Goal: Information Seeking & Learning: Learn about a topic

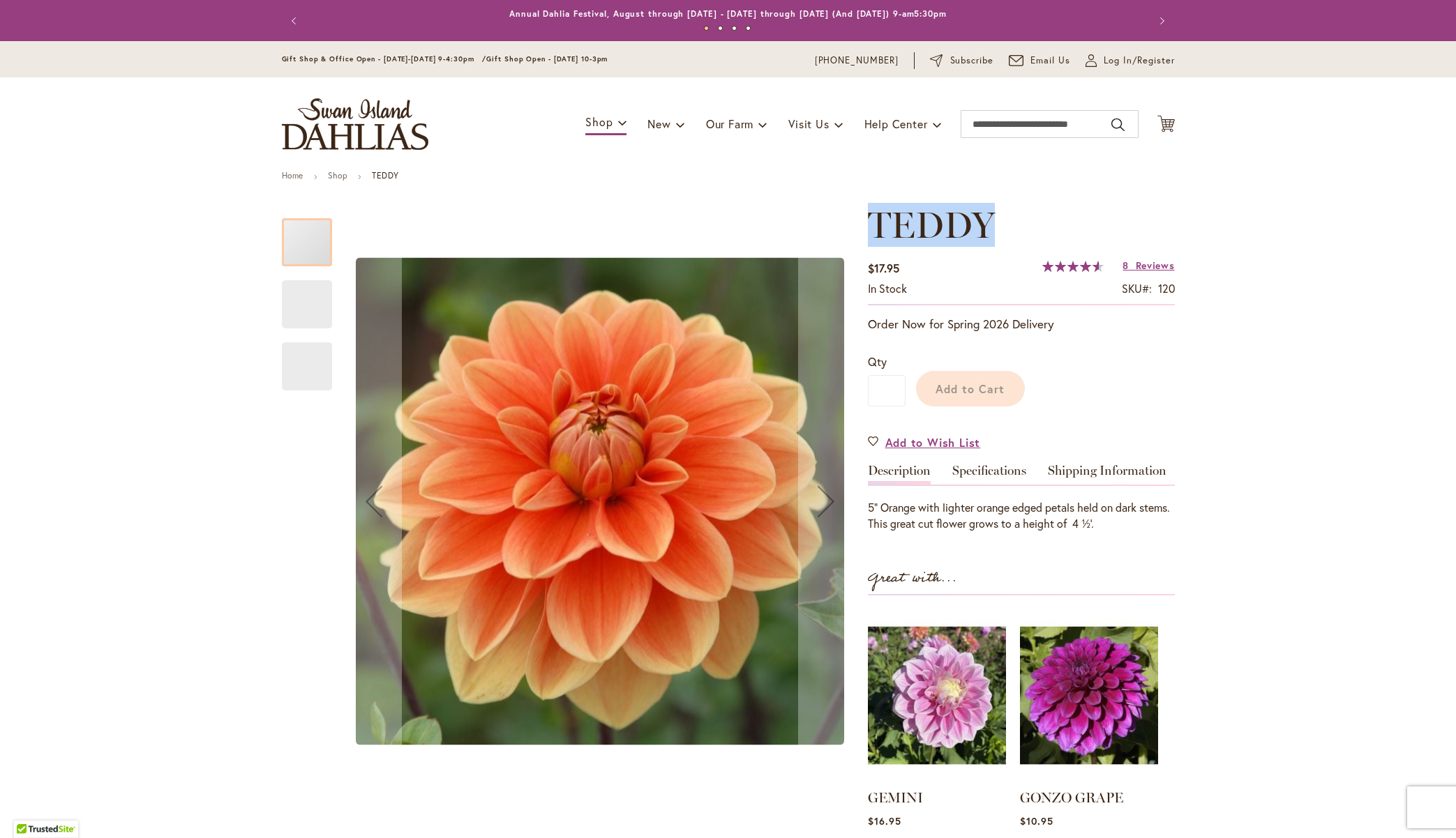
drag, startPoint x: 877, startPoint y: 232, endPoint x: 992, endPoint y: 230, distance: 115.0
click at [992, 230] on h1 "TEDDY" at bounding box center [1021, 225] width 307 height 41
copy span "TEDDY"
click at [989, 230] on h1 "TEDDY" at bounding box center [1021, 225] width 307 height 41
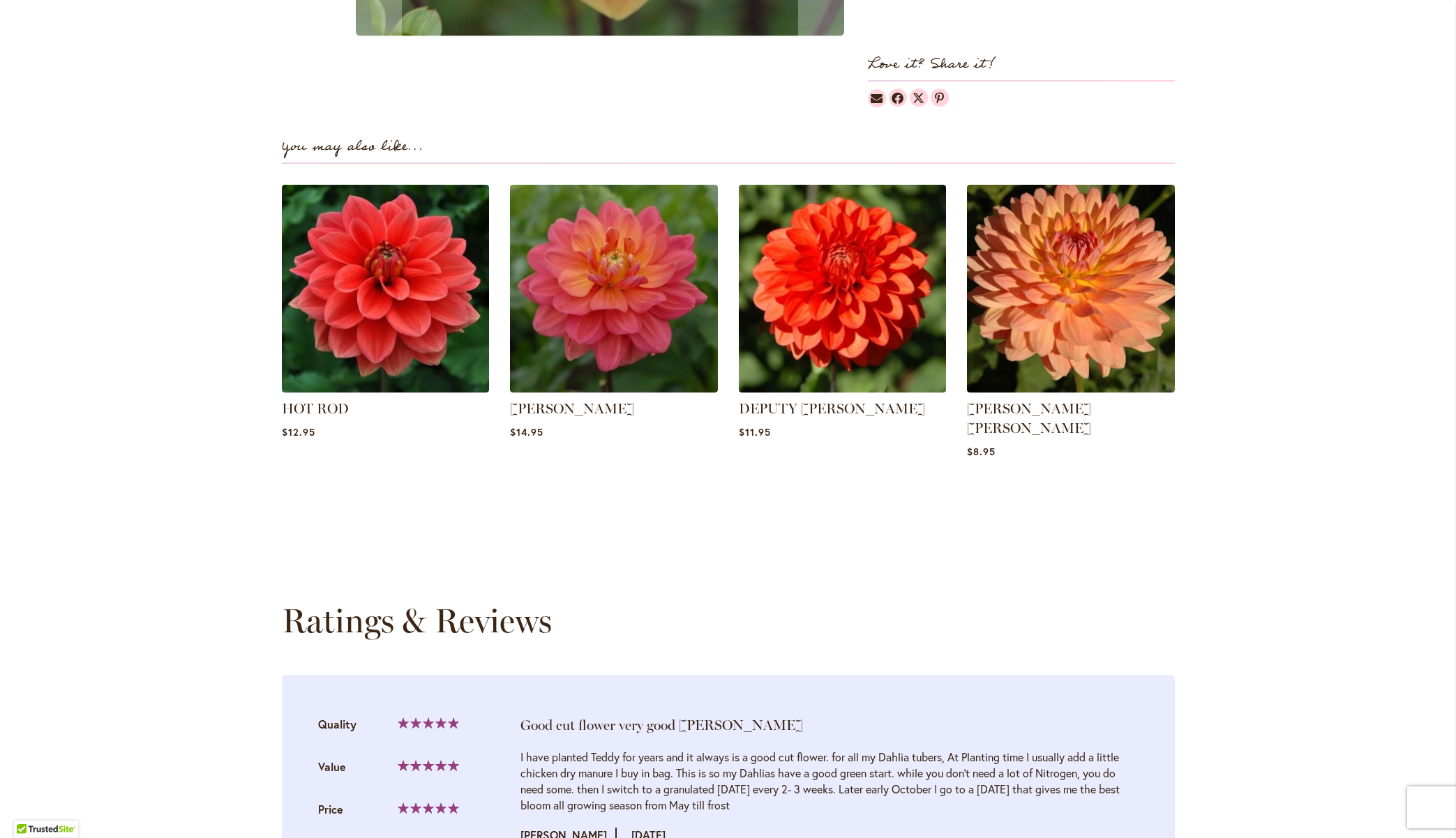
scroll to position [836, 0]
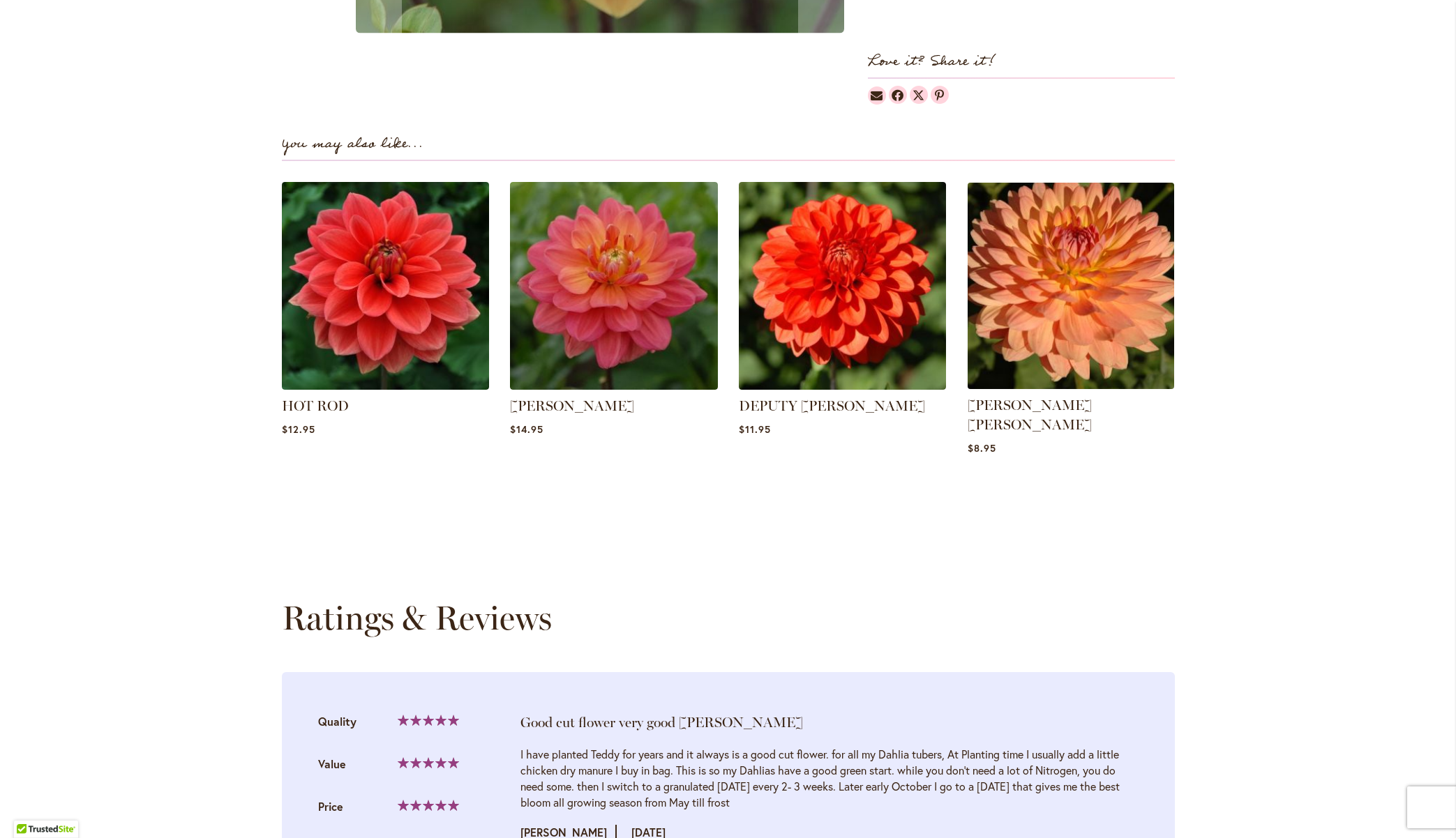
click at [1139, 309] on img at bounding box center [1071, 285] width 216 height 216
click at [1116, 298] on img at bounding box center [1071, 285] width 216 height 216
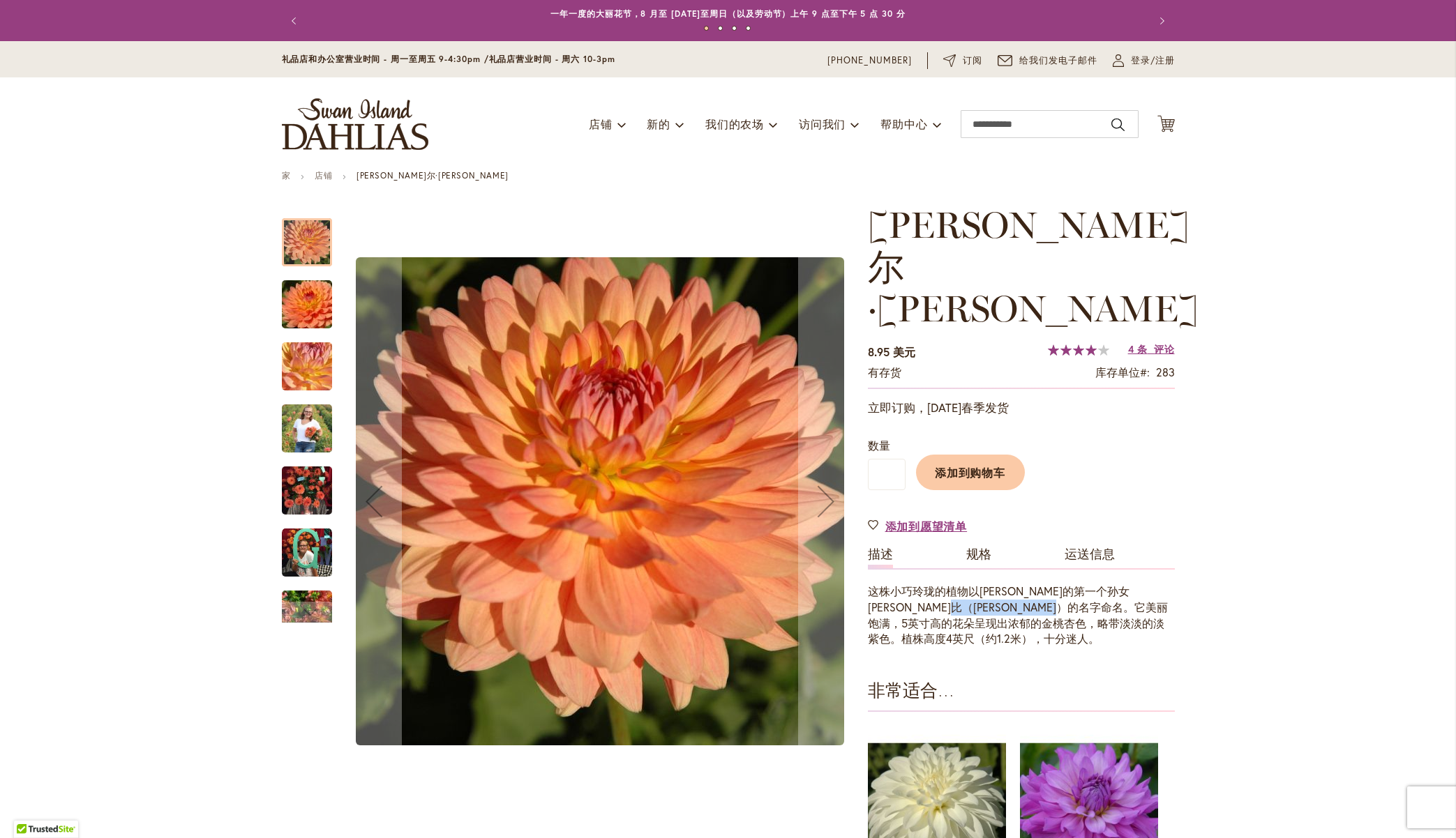
drag, startPoint x: 993, startPoint y: 525, endPoint x: 1157, endPoint y: 519, distance: 164.1
click at [1157, 583] on font "这株小巧玲珑的植物以尼古拉斯的第一个孙女加比（Gabbie）的名字命名。它美丽饱满，5英寸高的花朵呈现出浓郁的金桃杏色，略带淡淡的淡紫色。植株高度4英尺（约1…" at bounding box center [1017, 614] width 300 height 63
click at [933, 583] on font "这株小巧玲珑的植物以尼古拉斯的第一个孙女加比（Gabbie）的名字命名。它美丽饱满，5英寸高的花朵呈现出浓郁的金桃杏色，略带淡淡的淡紫色。植株高度4英尺（约1…" at bounding box center [1017, 614] width 300 height 63
drag, startPoint x: 884, startPoint y: 502, endPoint x: 1089, endPoint y: 507, distance: 205.1
click at [1089, 583] on font "这株小巧玲珑的植物以尼古拉斯的第一个孙女加比（Gabbie）的名字命名。它美丽饱满，5英寸高的花朵呈现出浓郁的金桃杏色，略带淡淡的淡紫色。植株高度4英尺（约1…" at bounding box center [1017, 614] width 300 height 63
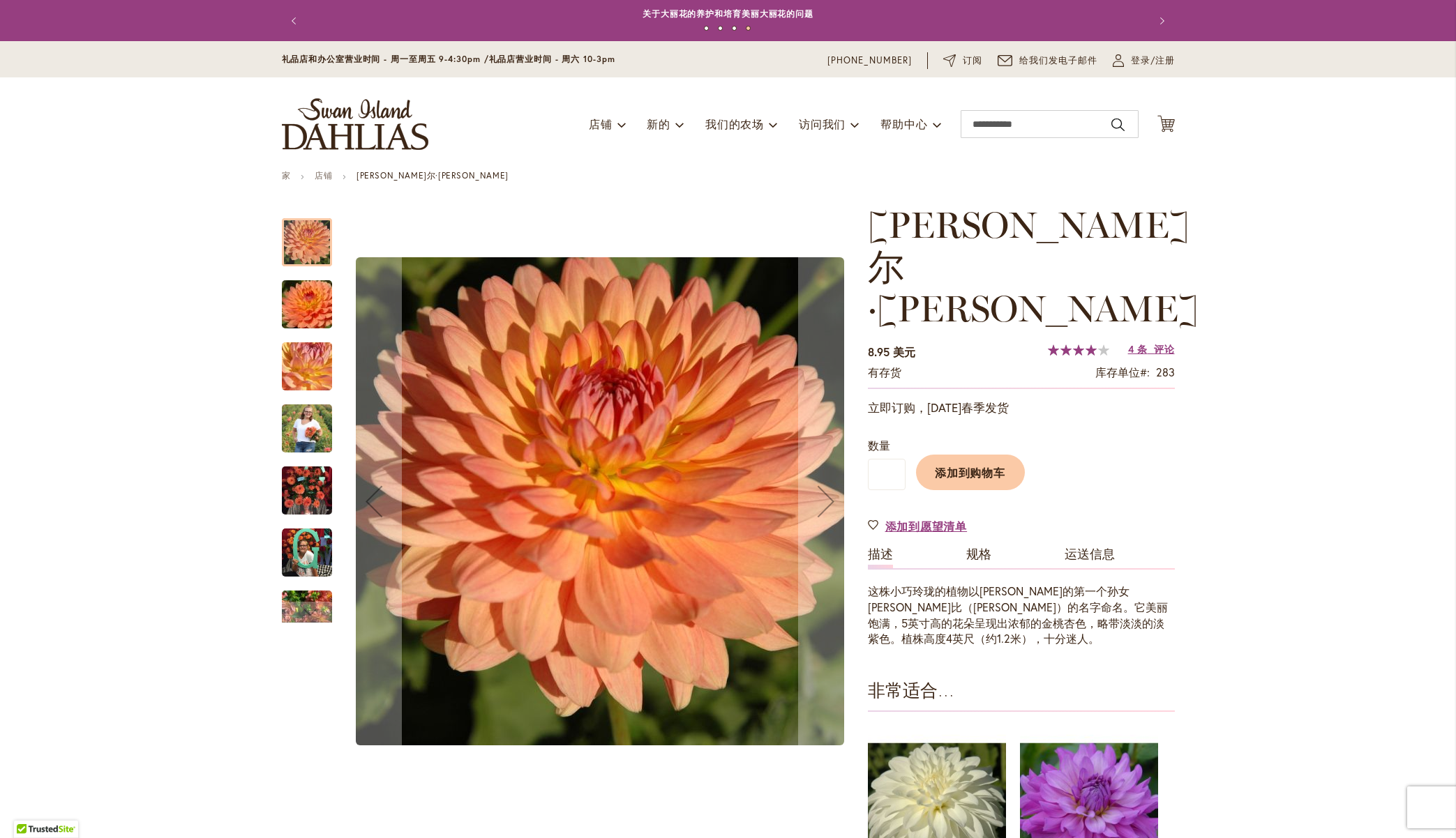
click at [933, 583] on font "这株小巧玲珑的植物以尼古拉斯的第一个孙女加比（Gabbie）的名字命名。它美丽饱满，5英寸高的花朵呈现出浓郁的金桃杏色，略带淡淡的淡紫色。植株高度4英尺（约1…" at bounding box center [1017, 614] width 300 height 63
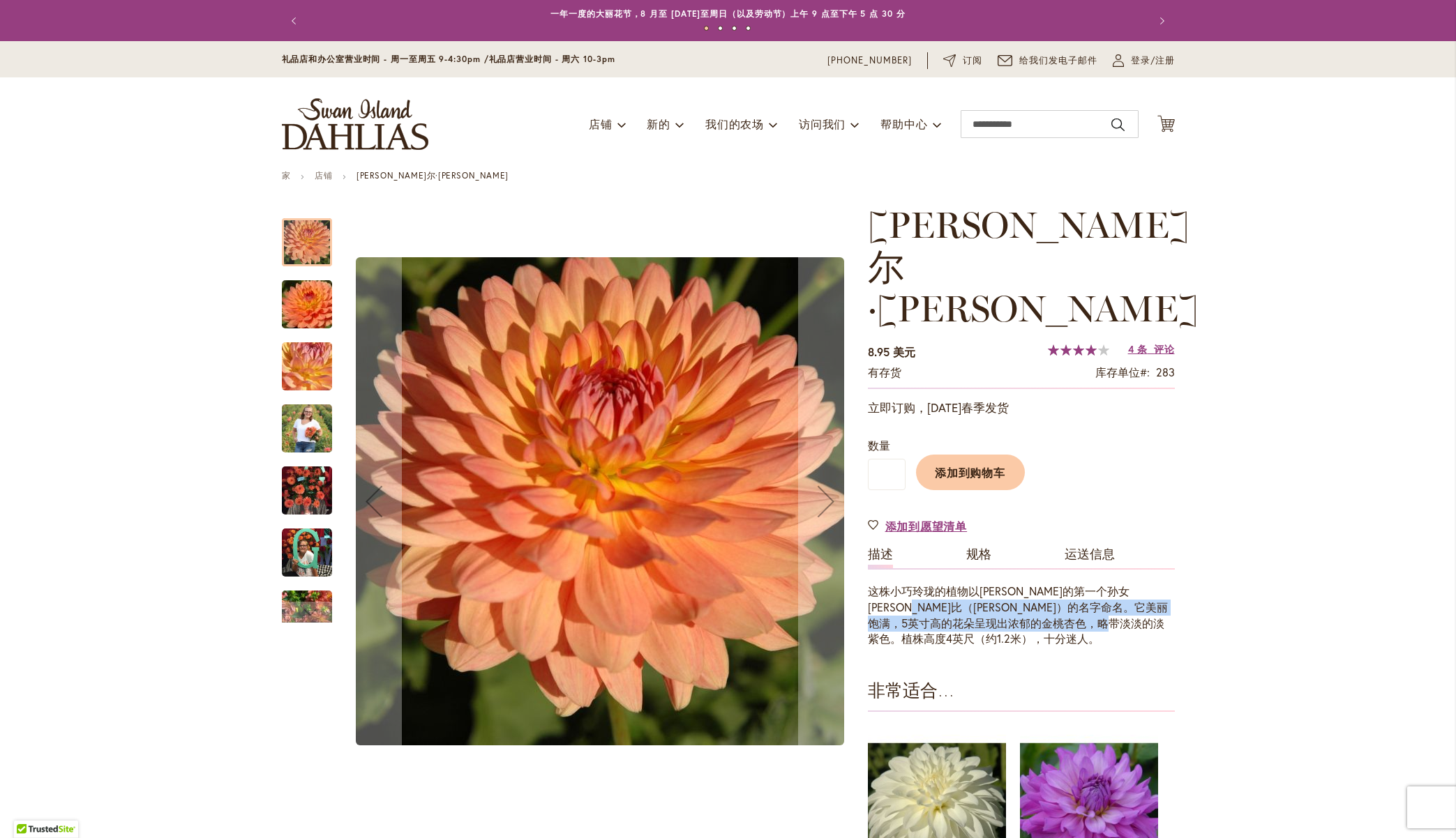
drag, startPoint x: 925, startPoint y: 520, endPoint x: 946, endPoint y: 550, distance: 36.6
click at [946, 583] on p "这株小巧玲珑的植物以尼古拉斯的第一个孙女加比（Gabbie）的名字命名。它美丽饱满，5英寸高的花朵呈现出浓郁的金桃杏色，略带淡淡的淡紫色。植株高度4英尺（约1…" at bounding box center [1021, 615] width 307 height 64
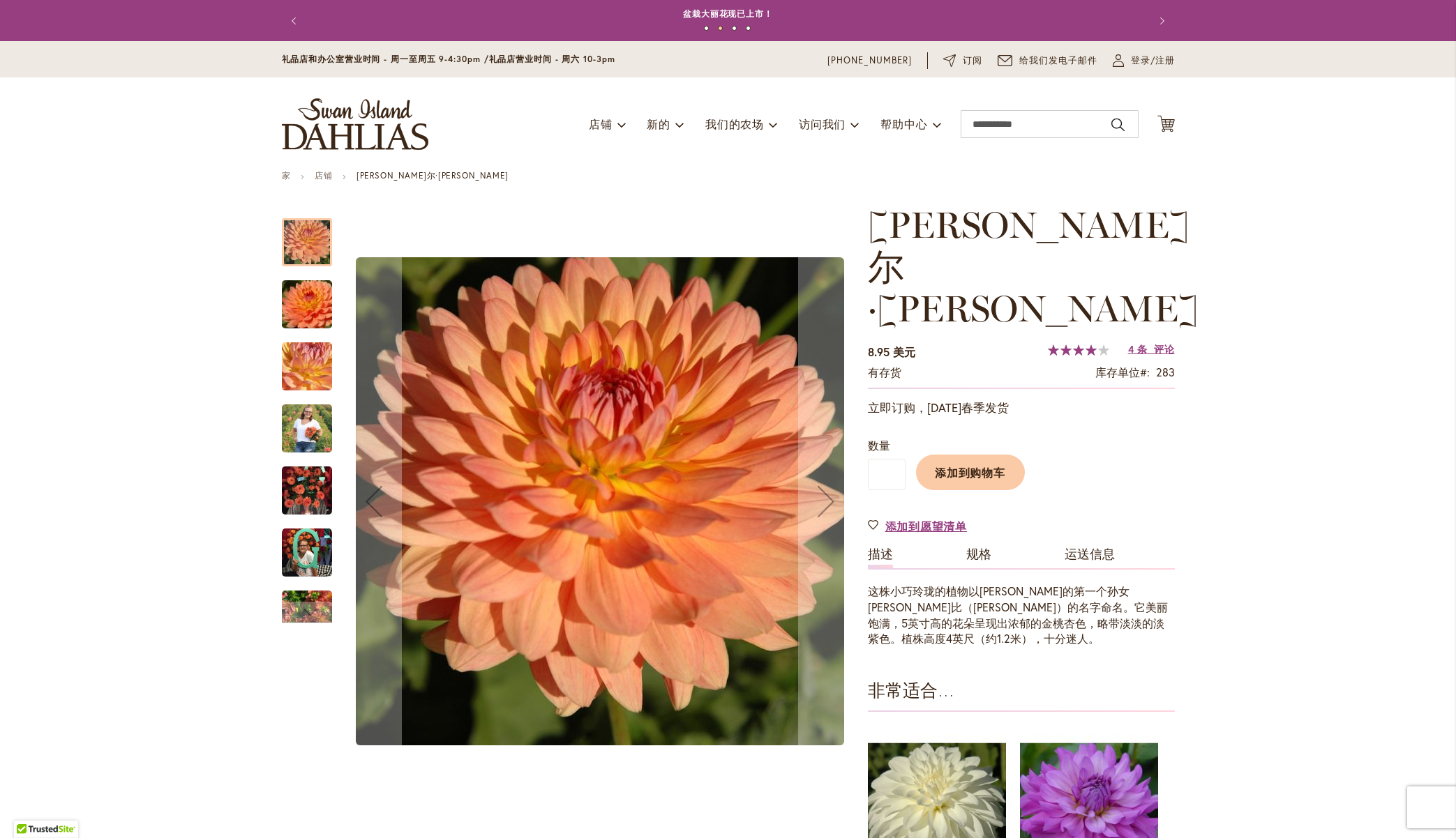
click at [871, 583] on font "这株小巧玲珑的植物以尼古拉斯的第一个孙女加比（Gabbie）的名字命名。它美丽饱满，5英寸高的花朵呈现出浓郁的金桃杏色，略带淡淡的淡紫色。植株高度4英尺（约1…" at bounding box center [1017, 614] width 300 height 63
drag, startPoint x: 865, startPoint y: 540, endPoint x: 882, endPoint y: 553, distance: 21.4
click at [882, 583] on font "这株小巧玲珑的植物以尼古拉斯的第一个孙女加比（Gabbie）的名字命名。它美丽饱满，5英寸高的花朵呈现出浓郁的金桃杏色，略带淡淡的淡紫色。植株高度4英尺（约1…" at bounding box center [1017, 614] width 300 height 63
drag, startPoint x: 881, startPoint y: 553, endPoint x: 866, endPoint y: 534, distance: 24.2
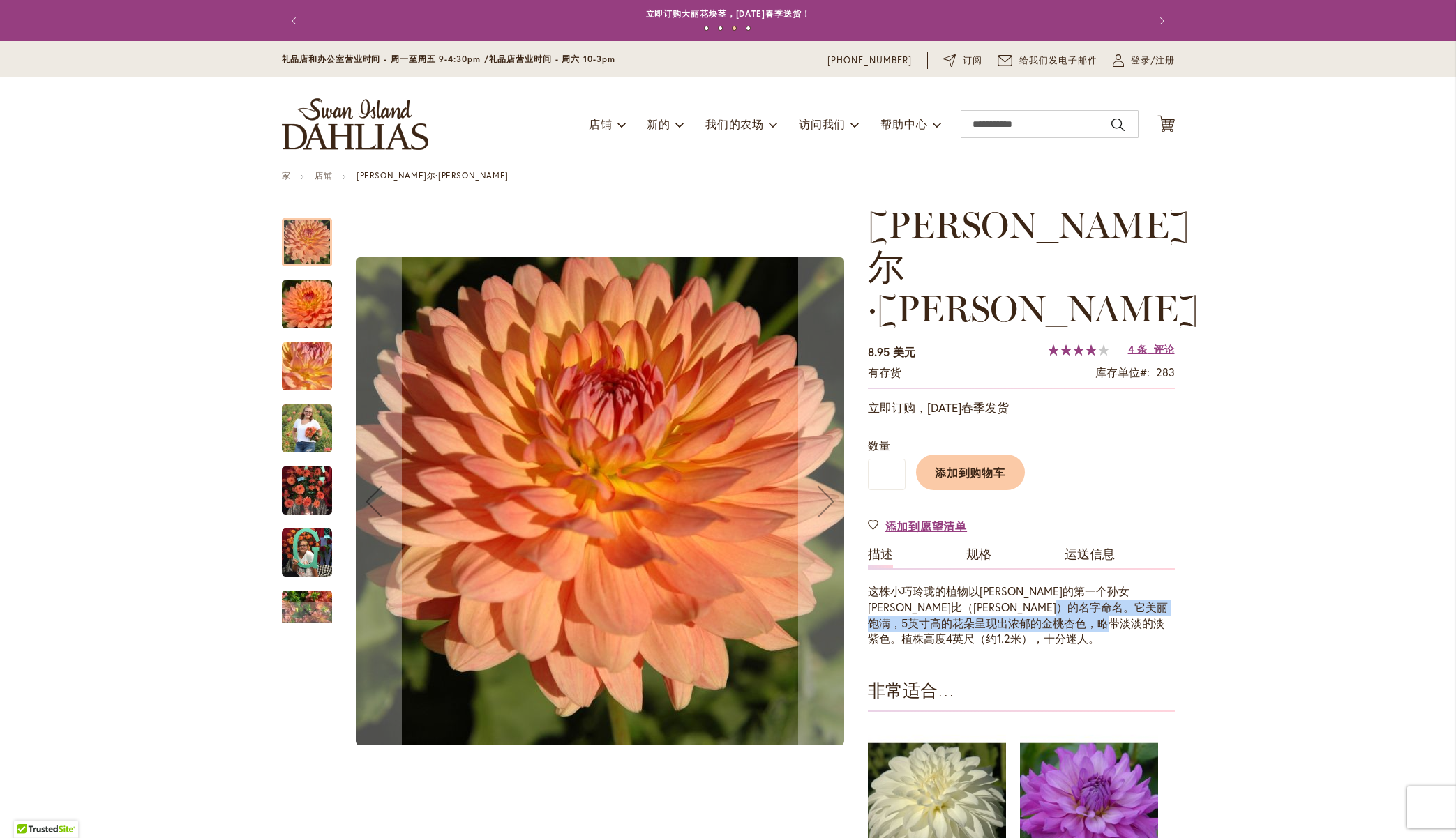
click at [867, 583] on font "这株小巧玲珑的植物以尼古拉斯的第一个孙女加比（Gabbie）的名字命名。它美丽饱满，5英寸高的花朵呈现出浓郁的金桃杏色，略带淡淡的淡紫色。植株高度4英尺（约1…" at bounding box center [1017, 614] width 300 height 63
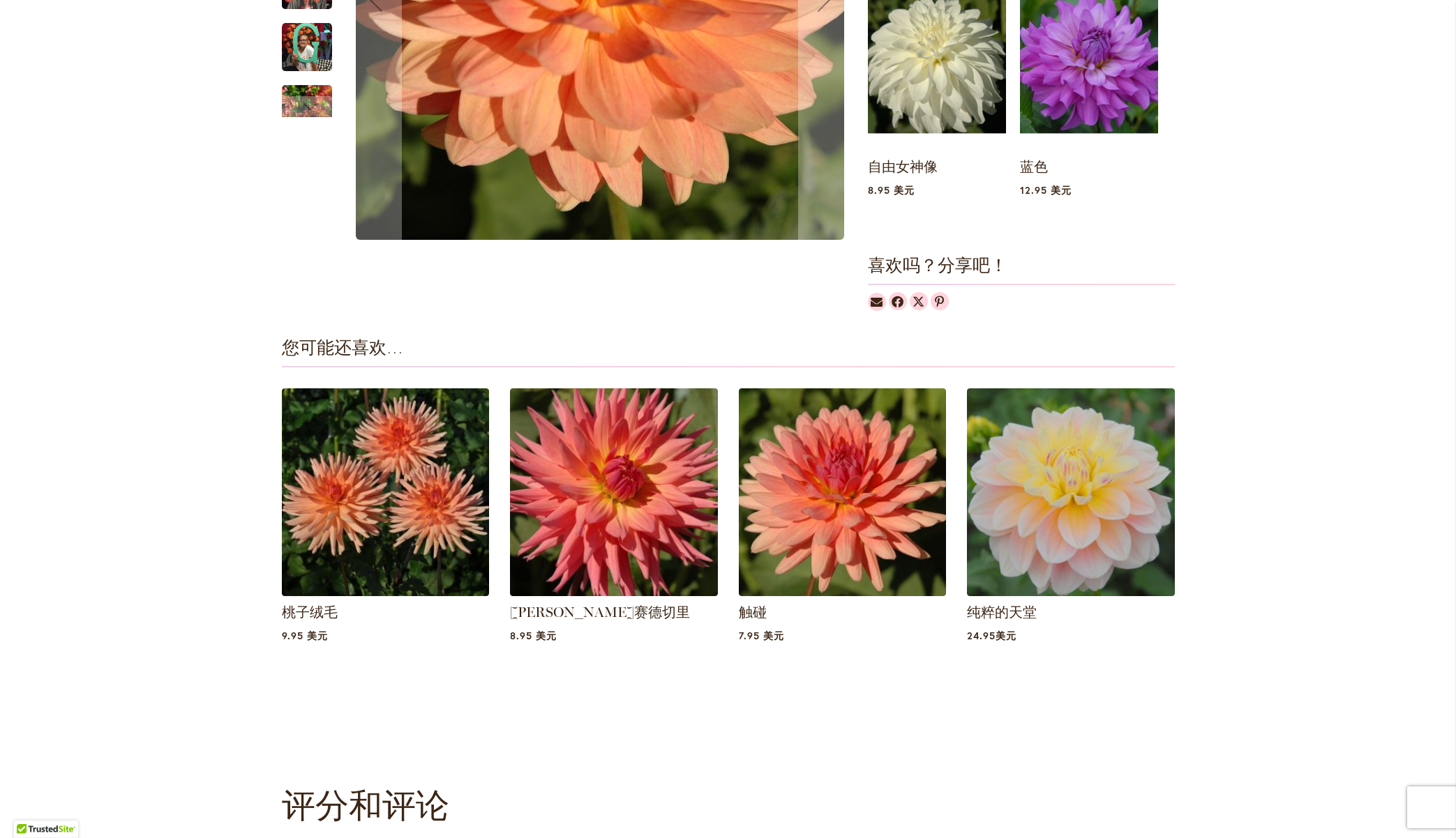
scroll to position [767, 0]
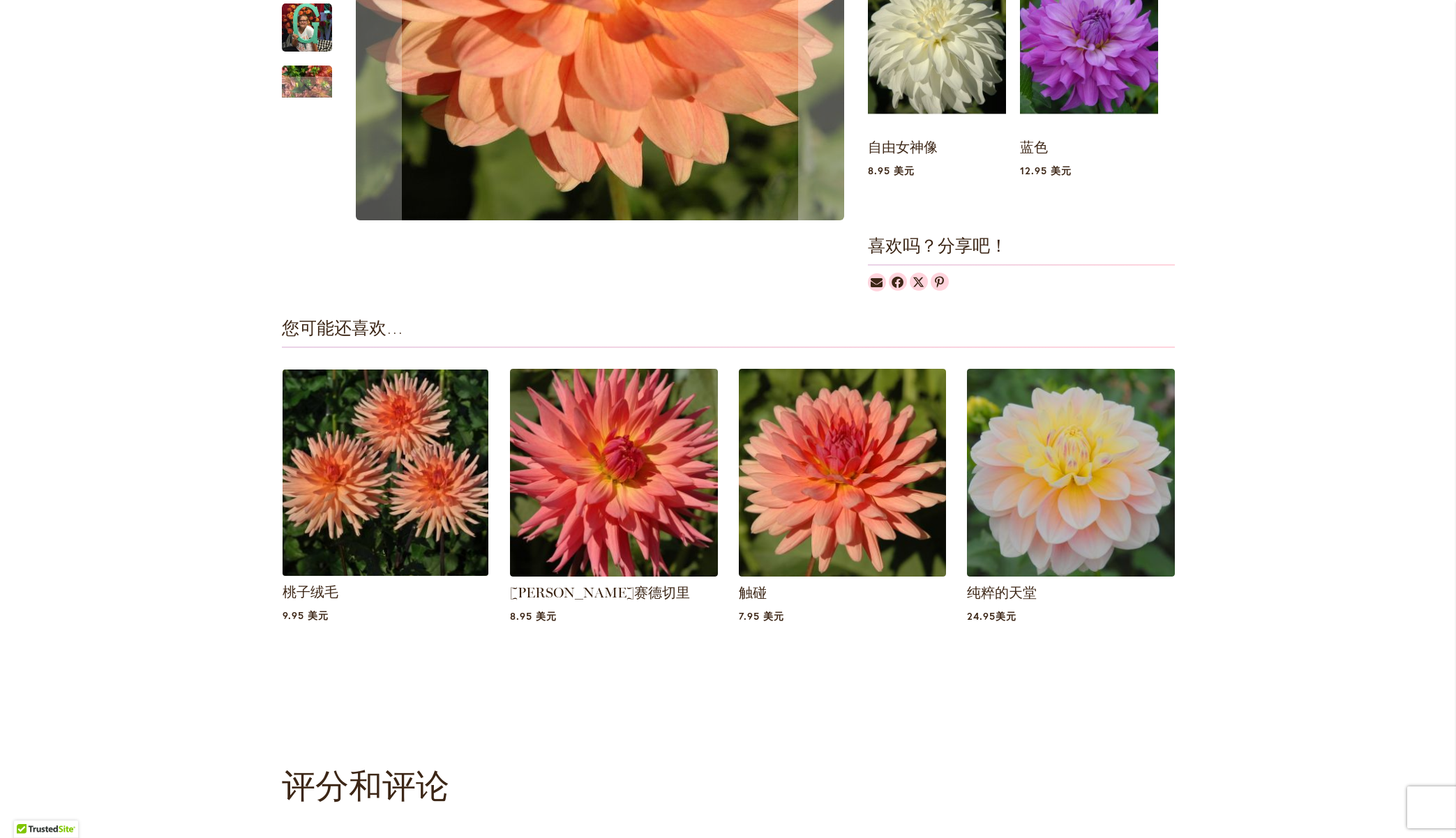
click at [364, 431] on img at bounding box center [385, 473] width 216 height 216
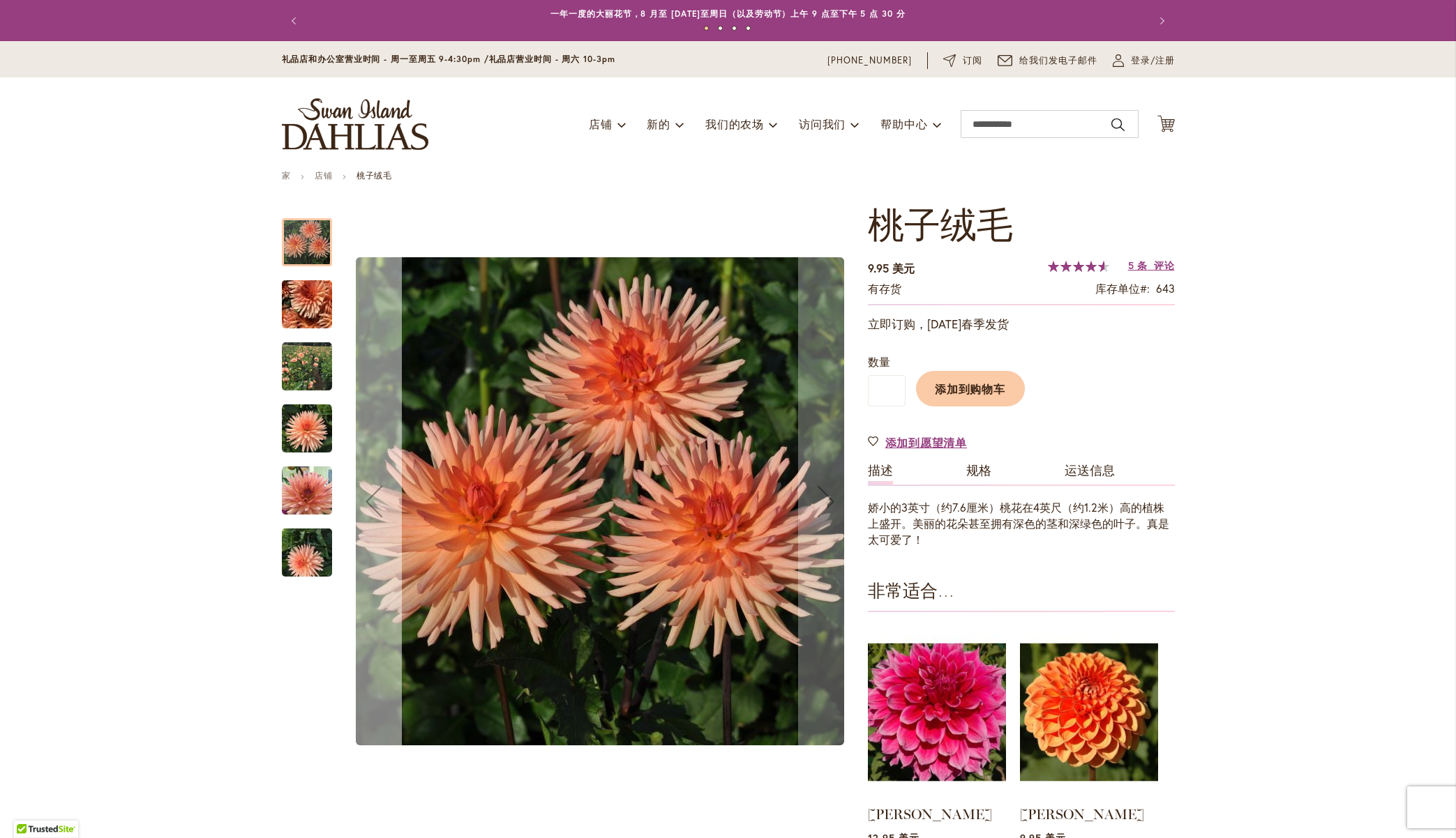
scroll to position [69, 0]
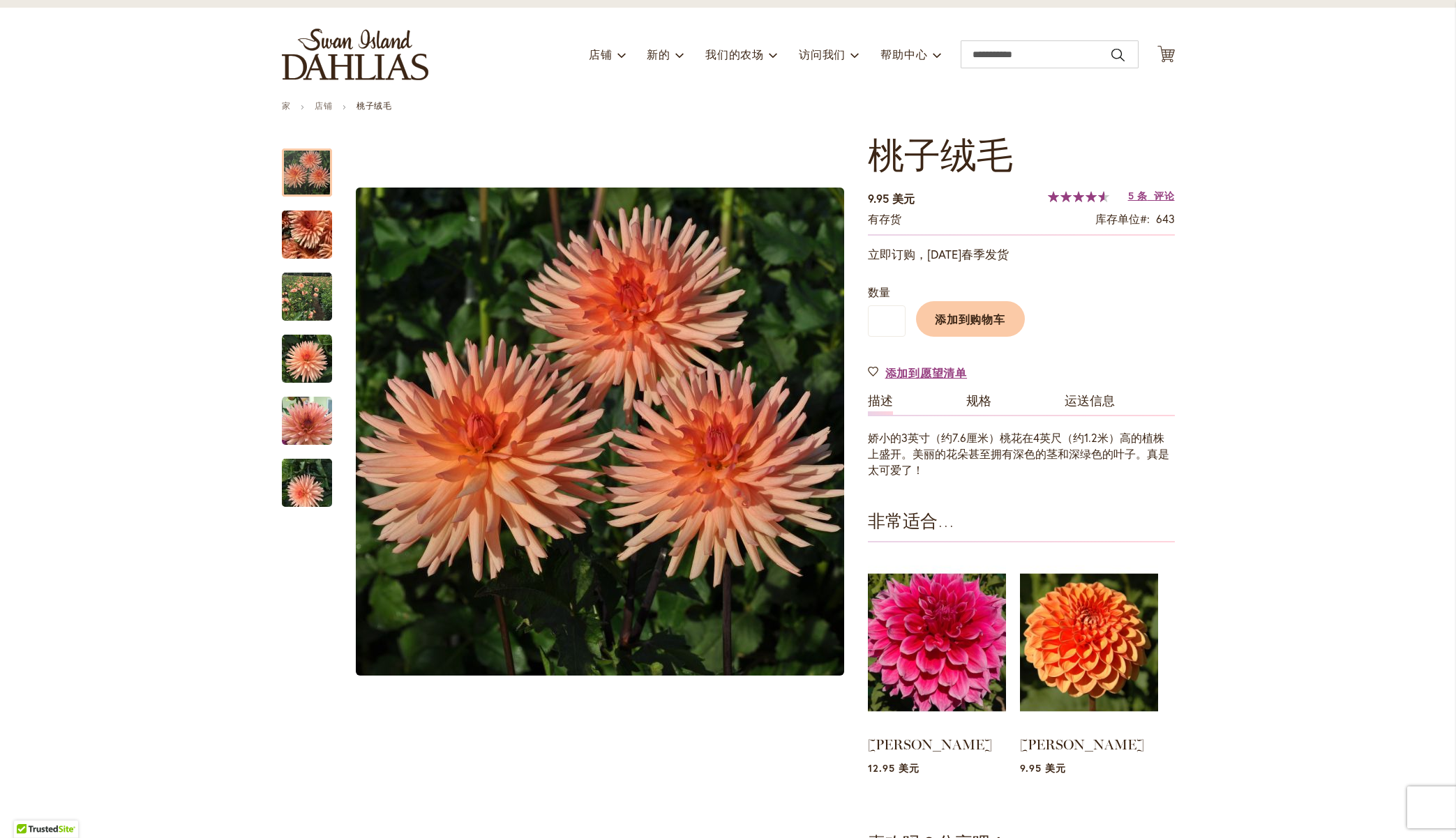
click at [1021, 437] on font "娇小的3英寸（约7.6厘米）桃花在4英尺（约1.2米）高的植株上盛开。美丽的花朵甚至拥有深色的茎和深绿色的叶子。真是太可爱了！" at bounding box center [1018, 453] width 301 height 46
drag, startPoint x: 918, startPoint y: 457, endPoint x: 1119, endPoint y: 455, distance: 201.0
click at [1119, 455] on font "娇小的3英寸（约7.6厘米）桃花在4英尺（约1.2米）高的植株上盛开。美丽的花朵甚至拥有深色的茎和深绿色的叶子。真是太可爱了！" at bounding box center [1018, 453] width 301 height 46
click at [963, 457] on font "娇小的3英寸（约7.6厘米）桃花在4英尺（约1.2米）高的植株上盛开。美丽的花朵甚至拥有深色的茎和深绿色的叶子。真是太可爱了！" at bounding box center [1018, 453] width 301 height 46
drag, startPoint x: 921, startPoint y: 453, endPoint x: 1127, endPoint y: 450, distance: 206.0
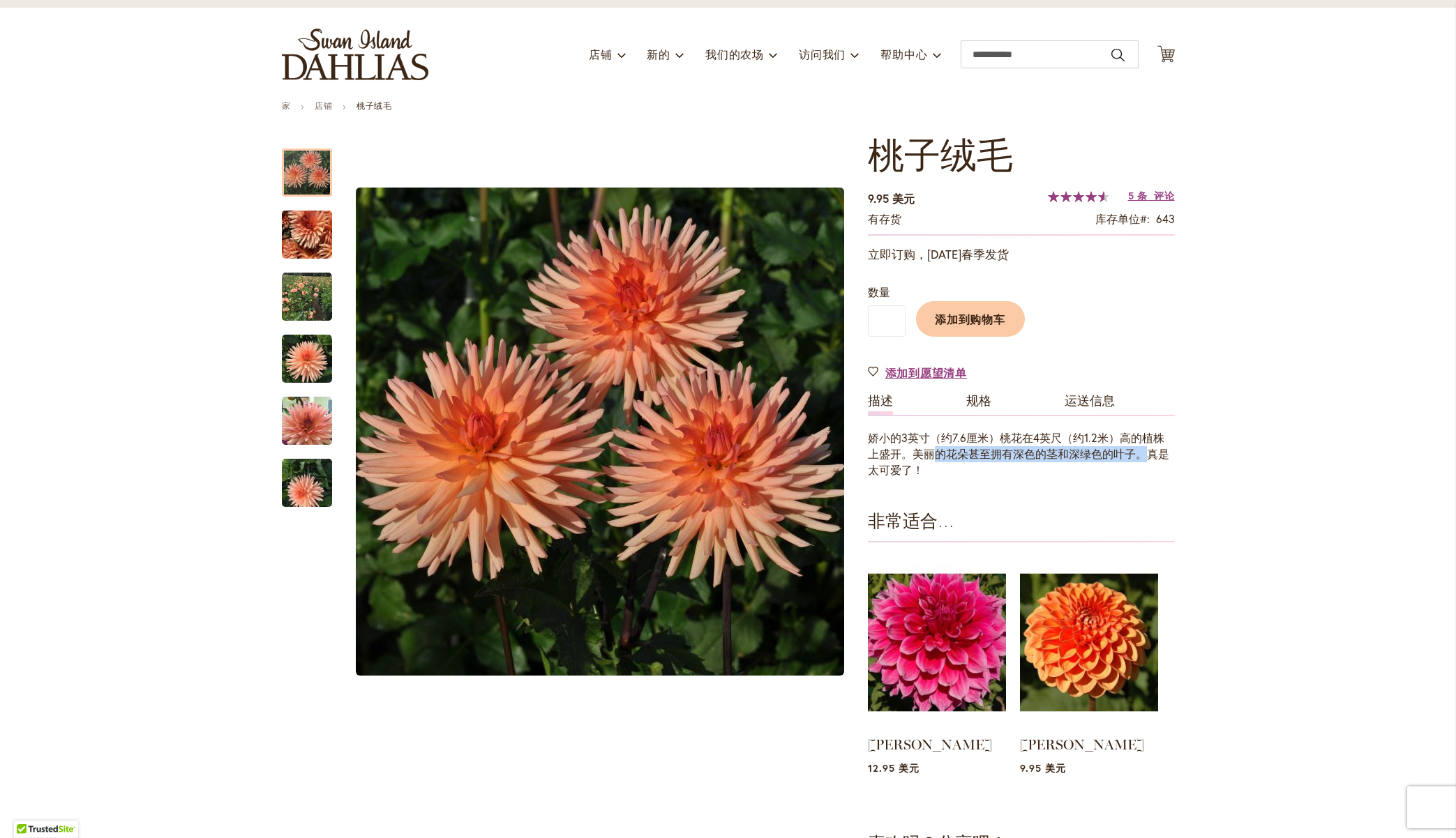
click at [1127, 450] on font "娇小的3英寸（约7.6厘米）桃花在4英尺（约1.2米）高的植株上盛开。美丽的花朵甚至拥有深色的茎和深绿色的叶子。真是太可爱了！" at bounding box center [1018, 453] width 301 height 46
drag, startPoint x: 858, startPoint y: 160, endPoint x: 1008, endPoint y: 149, distance: 150.4
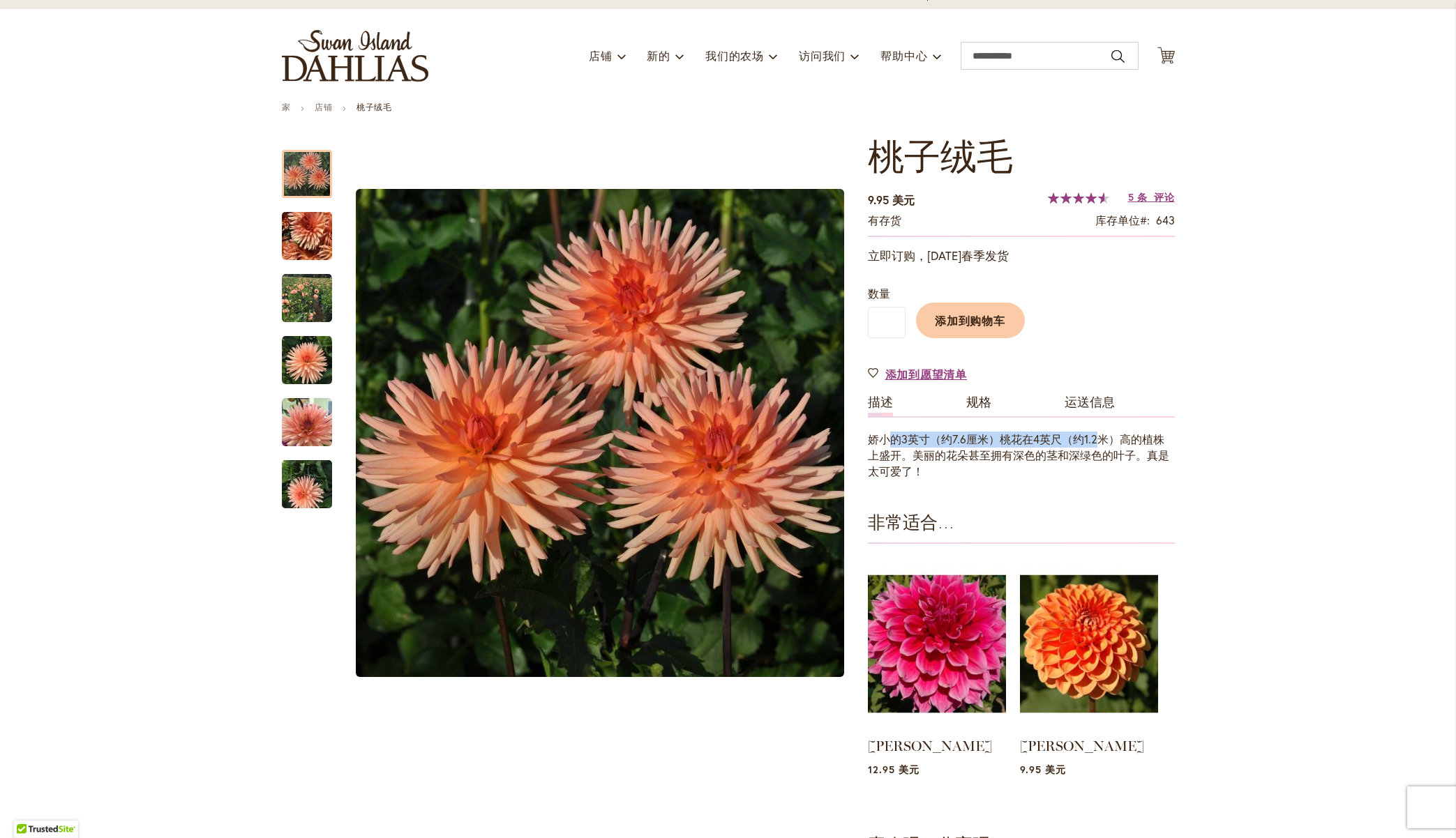
drag, startPoint x: 885, startPoint y: 439, endPoint x: 1091, endPoint y: 446, distance: 206.1
click at [1091, 446] on div "娇小的3英寸（约7.6厘米）桃花在4英尺（约1.2米）高的植株上盛开。美丽的花朵甚至拥有深色的茎和深绿色的叶子。真是太可爱了！" at bounding box center [1021, 455] width 307 height 48
click at [922, 462] on div "娇小的3英寸（约7.6厘米）桃花在4英尺（约1.2米）高的植株上盛开。美丽的花朵甚至拥有深色的茎和深绿色的叶子。真是太可爱了！" at bounding box center [1021, 455] width 307 height 48
drag, startPoint x: 897, startPoint y: 457, endPoint x: 998, endPoint y: 456, distance: 101.0
click at [998, 456] on font "娇小的3英寸（约7.6厘米）桃花在4英尺（约1.2米）高的植株上盛开。美丽的花朵甚至拥有深色的茎和深绿色的叶子。真是太可爱了！" at bounding box center [1018, 454] width 301 height 46
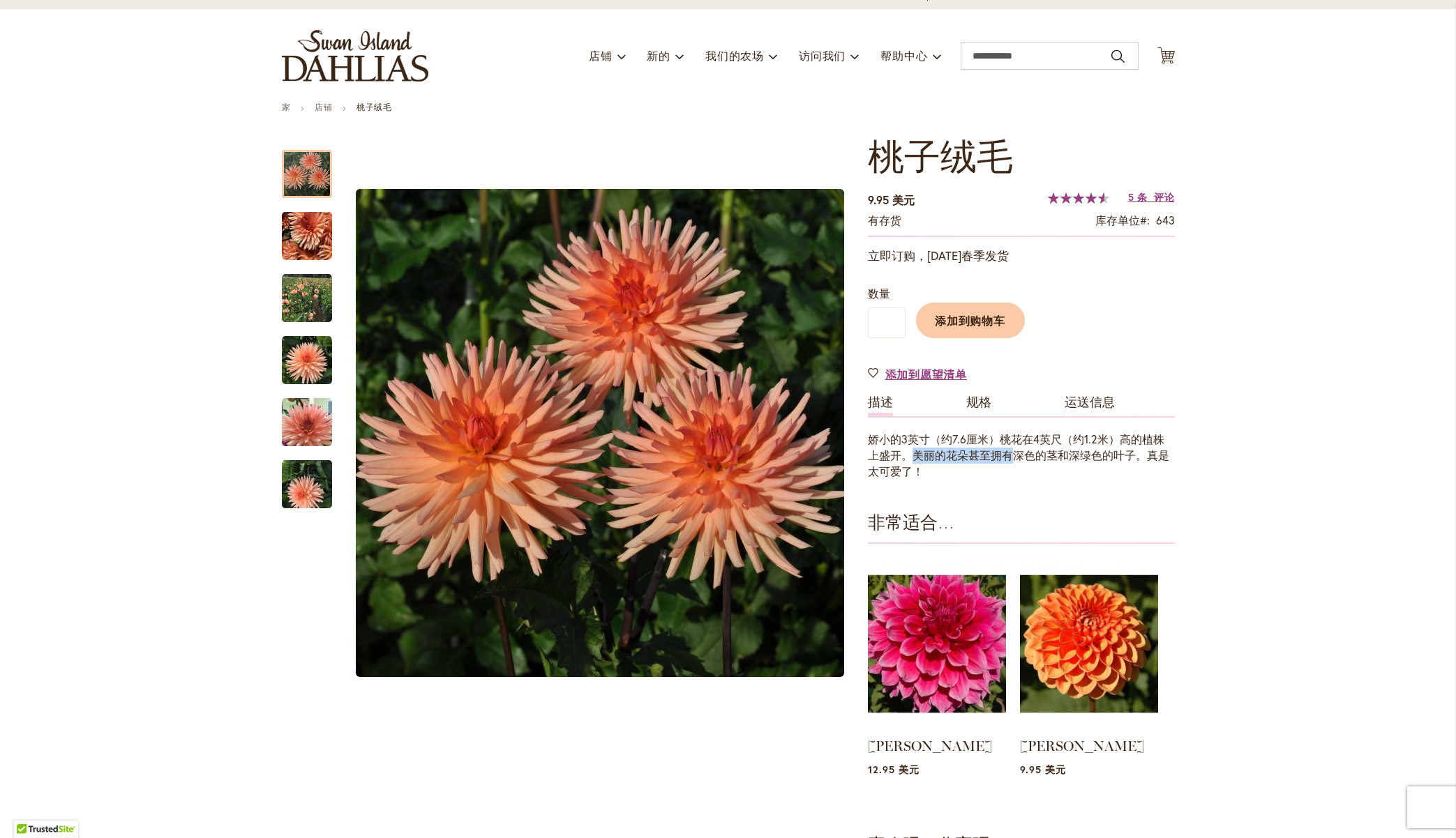
click at [1001, 453] on font "娇小的3英寸（约7.6厘米）桃花在4英尺（约1.2米）高的植株上盛开。美丽的花朵甚至拥有深色的茎和深绿色的叶子。真是太可爱了！" at bounding box center [1018, 454] width 301 height 46
click at [1147, 451] on font "娇小的3英寸（约7.6厘米）桃花在4英尺（约1.2米）高的植株上盛开。美丽的花朵甚至拥有深色的茎和深绿色的叶子。真是太可爱了！" at bounding box center [1018, 454] width 301 height 46
drag, startPoint x: 1165, startPoint y: 458, endPoint x: 866, endPoint y: 433, distance: 300.0
click at [867, 433] on div "娇小的3英寸（约7.6厘米）桃花在4英尺（约1.2米）高的植株上盛开。美丽的花朵甚至拥有深色的茎和深绿色的叶子。真是太可爱了！" at bounding box center [1021, 455] width 307 height 48
click at [867, 440] on font "娇小的3英寸（约7.6厘米）桃花在4英尺（约1.2米）高的植株上盛开。美丽的花朵甚至拥有深色的茎和深绿色的叶子。真是太可爱了！" at bounding box center [1018, 454] width 301 height 46
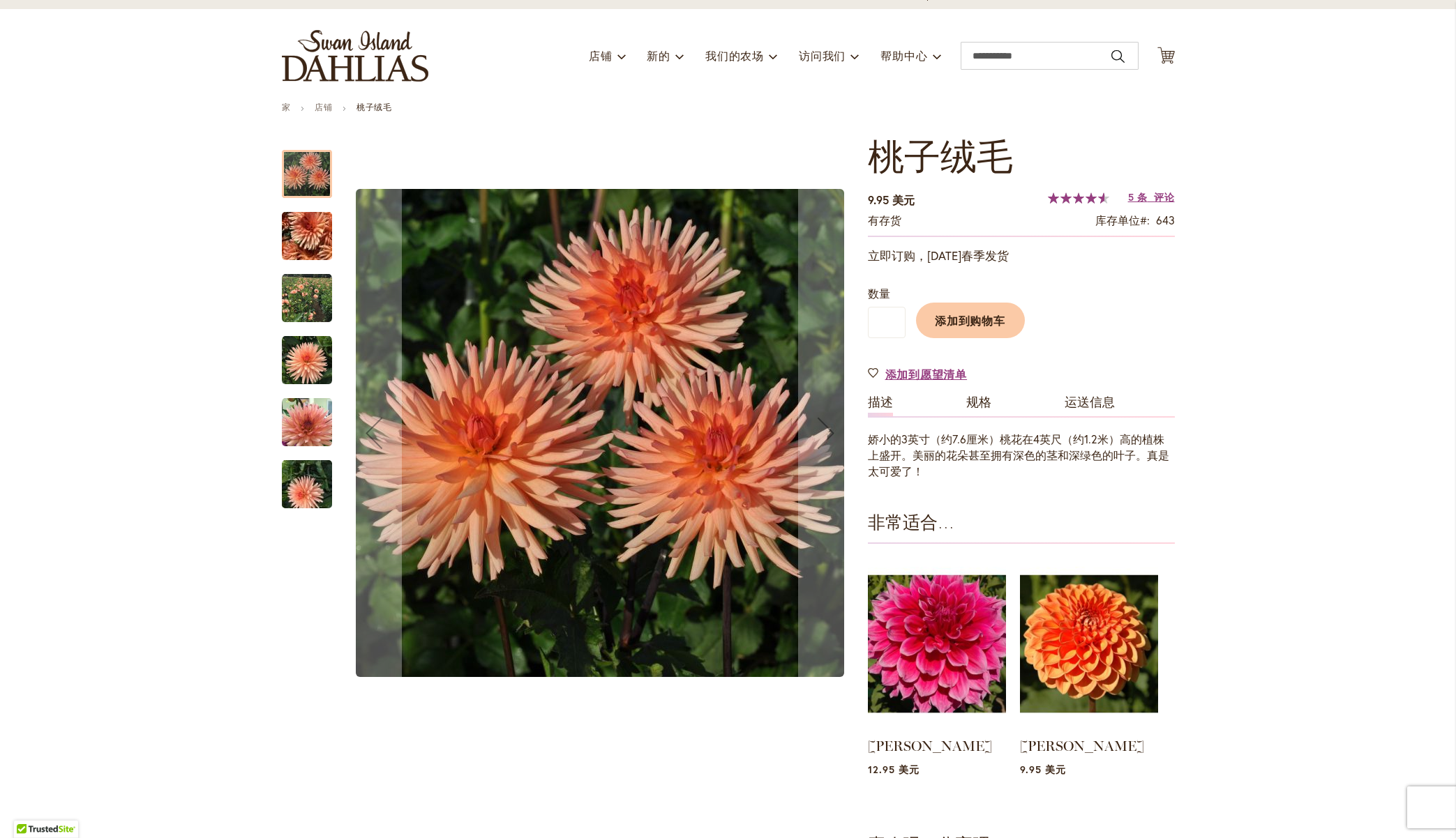
click at [300, 356] on img "桃子绒毛" at bounding box center [307, 361] width 50 height 50
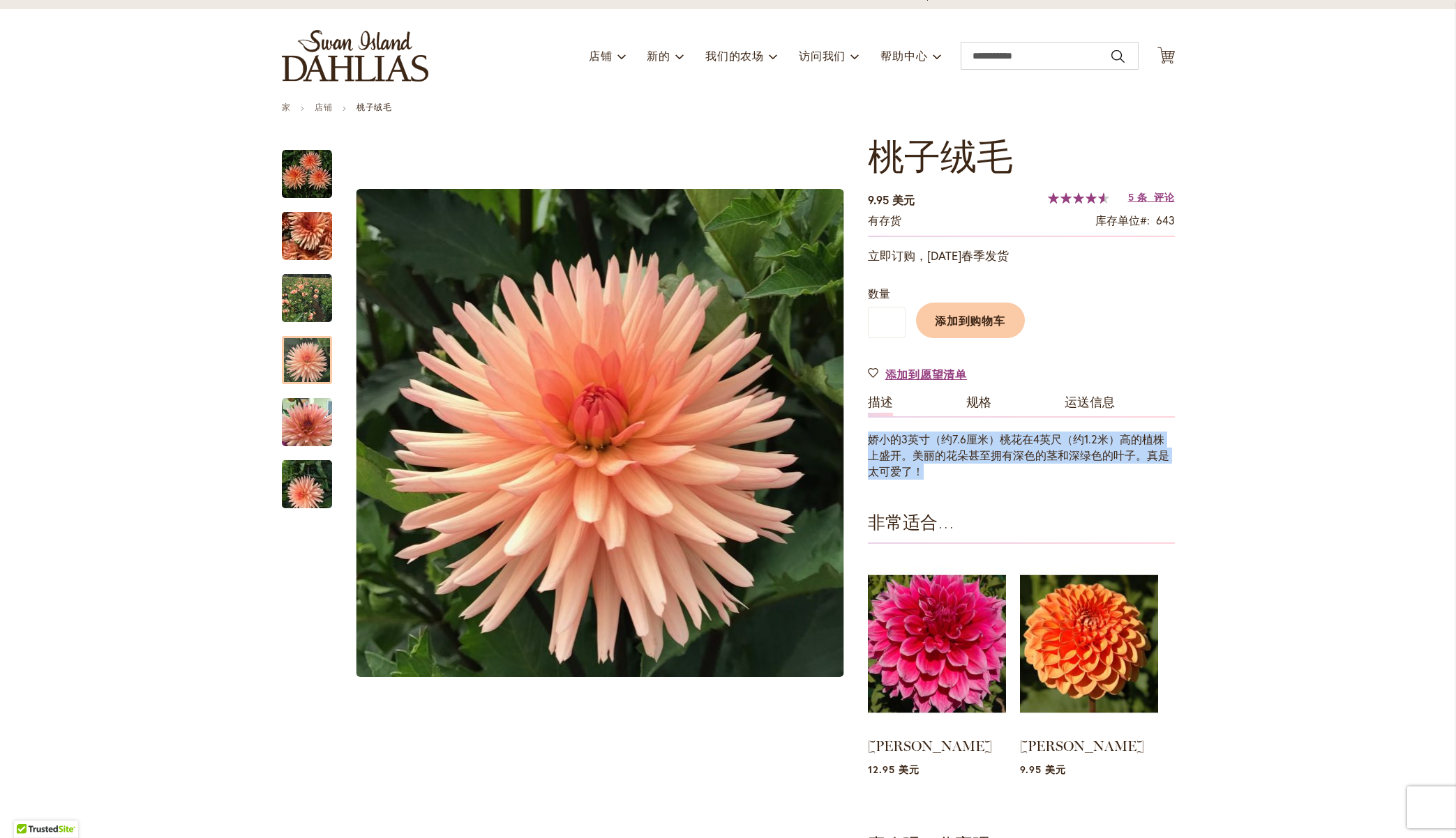
drag, startPoint x: 865, startPoint y: 434, endPoint x: 910, endPoint y: 467, distance: 55.8
click at [910, 467] on div "娇小的3英寸（约7.6厘米）桃花在4英尺（约1.2米）高的植株上盛开。美丽的花朵甚至拥有深色的茎和深绿色的叶子。真是太可爱了！" at bounding box center [1021, 455] width 307 height 48
click at [910, 474] on div "娇小的3英寸（约7.6厘米）桃花在4英尺（约1.2米）高的植株上盛开。美丽的花朵甚至拥有深色的茎和深绿色的叶子。真是太可爱了！" at bounding box center [1021, 455] width 307 height 48
drag, startPoint x: 905, startPoint y: 474, endPoint x: 869, endPoint y: 454, distance: 41.2
click at [869, 454] on font "娇小的3英寸（约7.6厘米）桃花在4英尺（约1.2米）高的植株上盛开。美丽的花朵甚至拥有深色的茎和深绿色的叶子。真是太可爱了！" at bounding box center [1018, 454] width 301 height 46
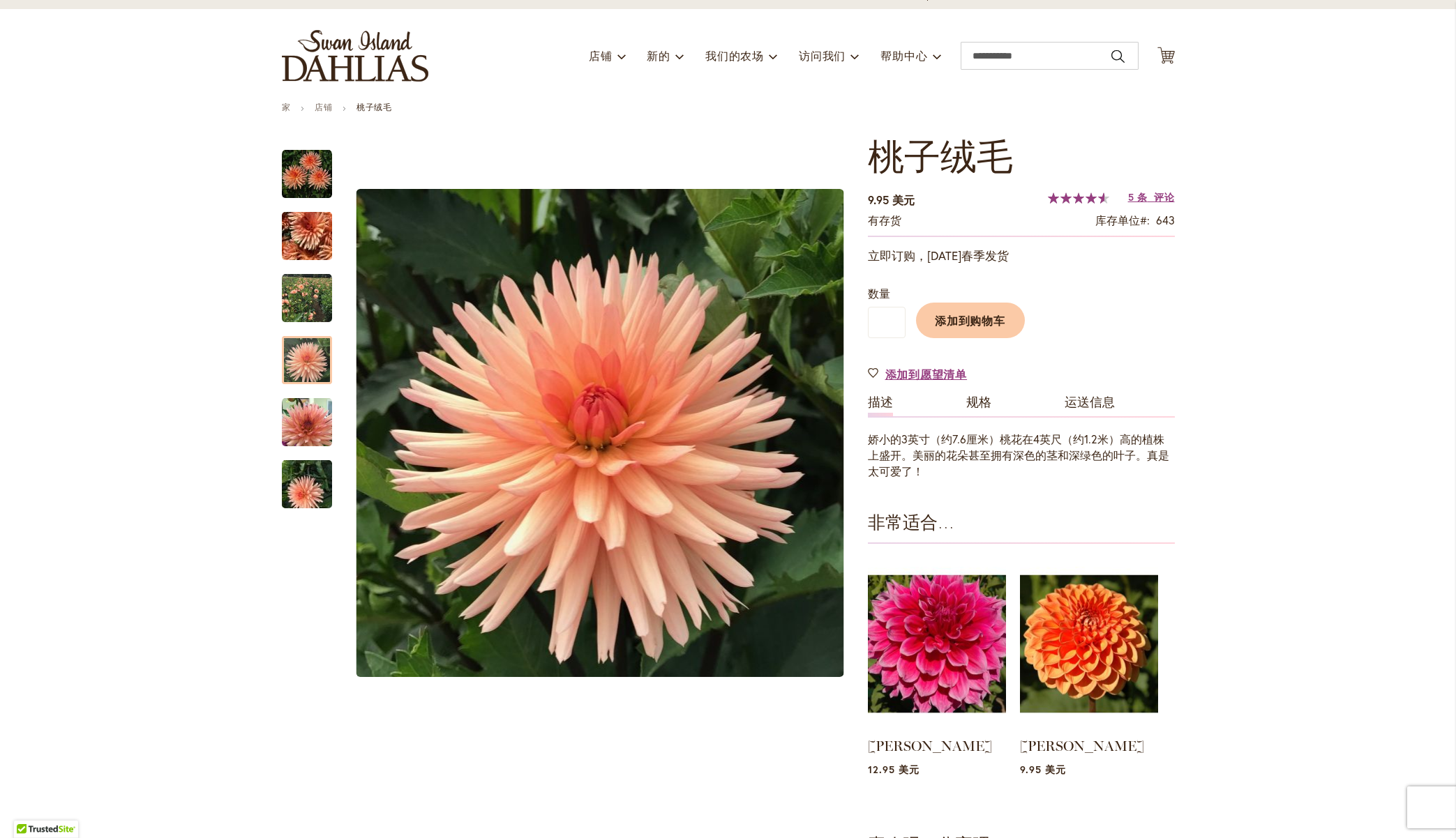
click at [989, 480] on div "桃子绒毛 9.95 美元 有存货 库存单位 643 等级： 93 ％ 的 100 5 条 评论 添加您的评论 立即订购，2026 年春季发货 数量 * 添加到…" at bounding box center [1021, 513] width 307 height 754
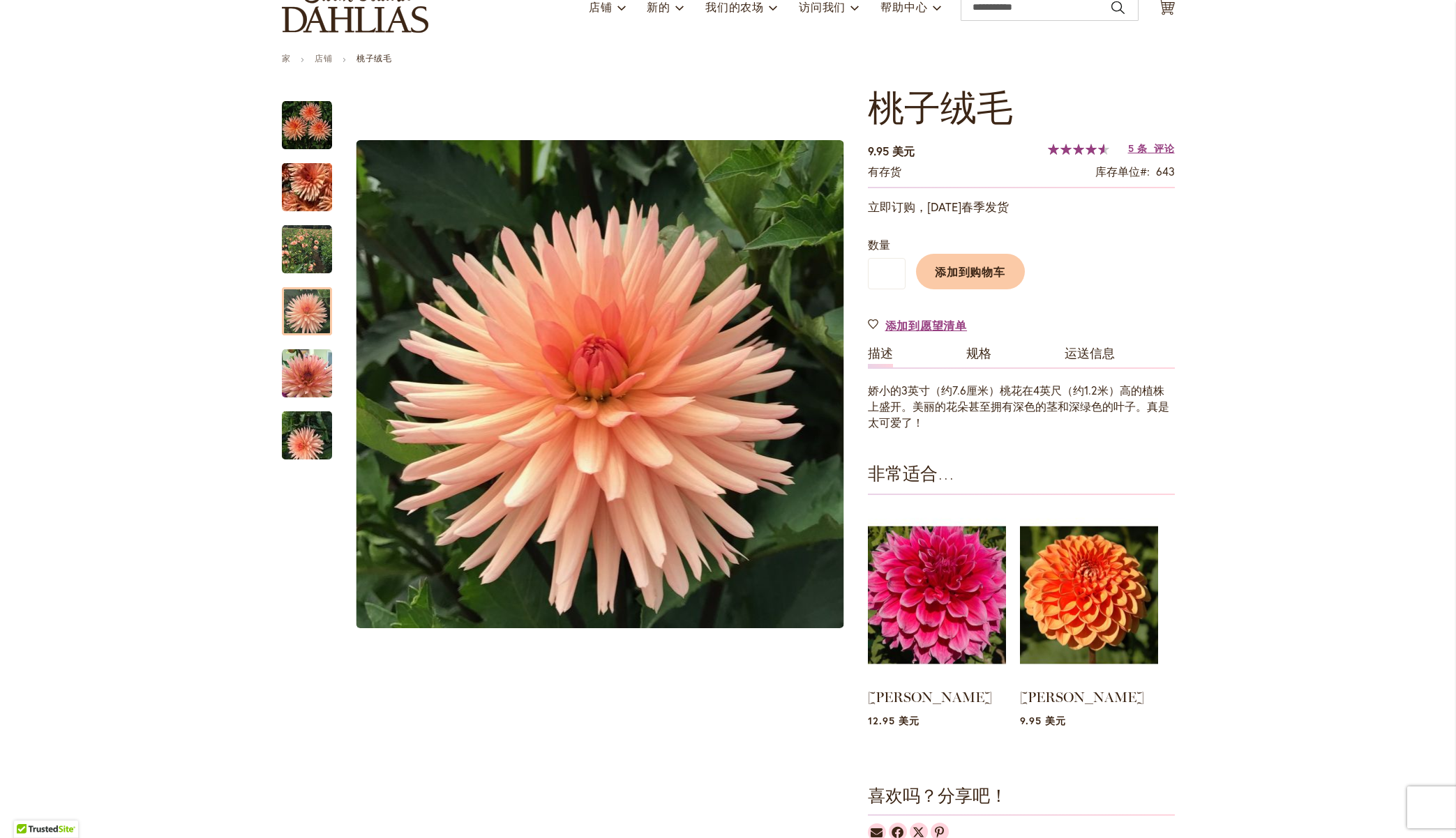
scroll to position [138, 0]
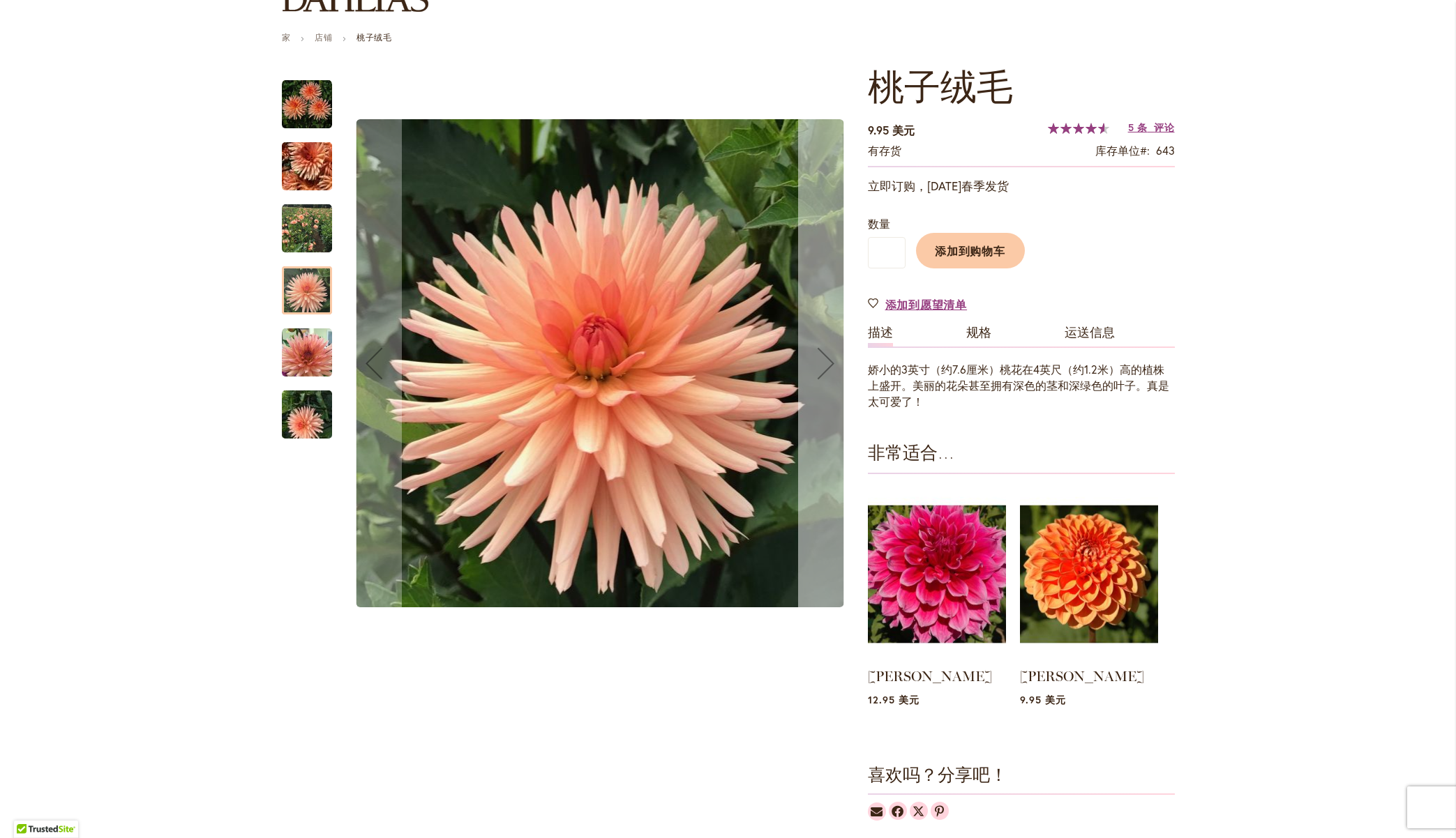
click at [824, 365] on div "下一个" at bounding box center [826, 364] width 56 height 56
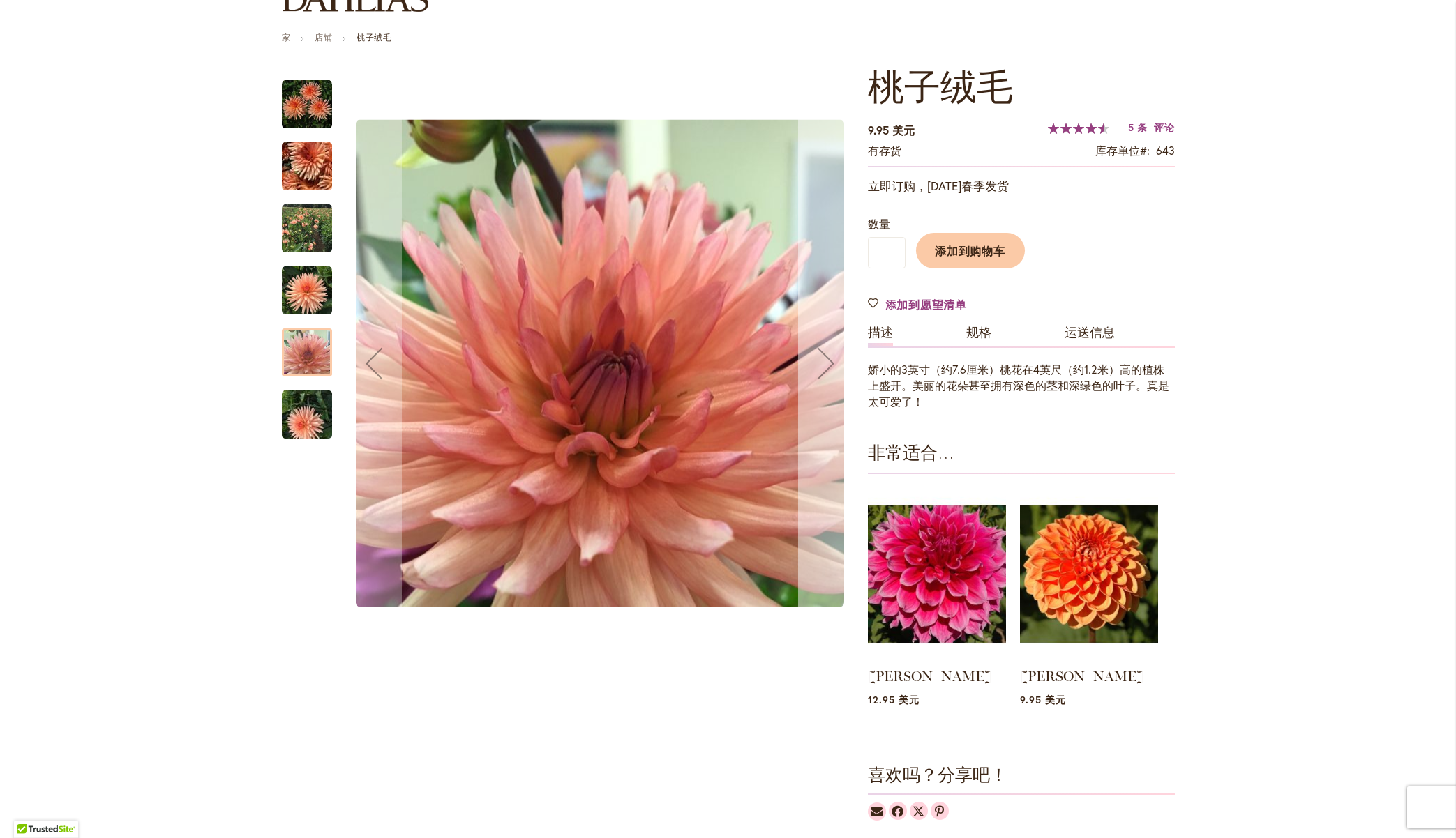
click at [824, 365] on div "下一个" at bounding box center [826, 364] width 56 height 56
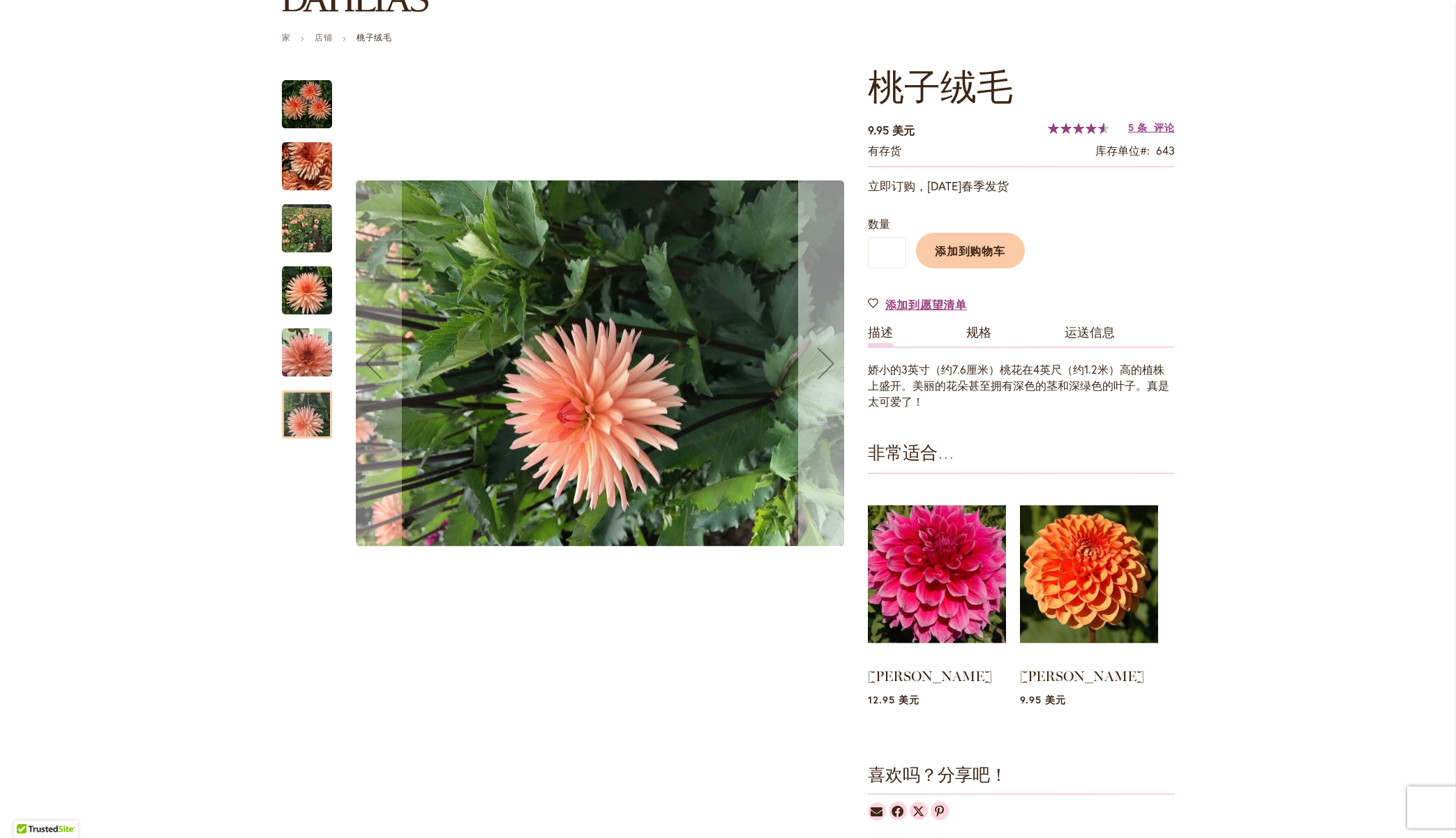
click at [824, 365] on div "下一个" at bounding box center [826, 364] width 56 height 56
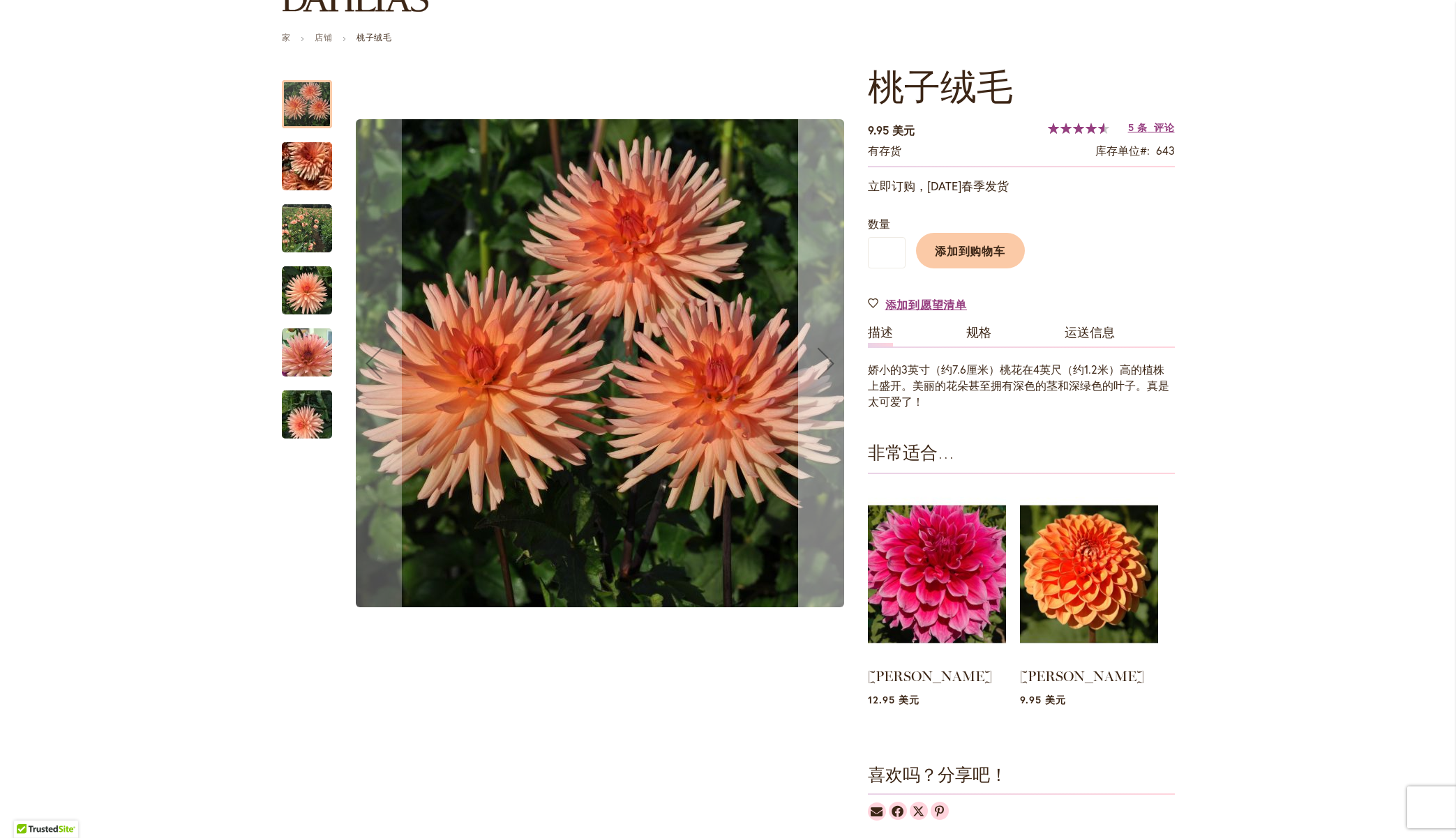
click at [824, 365] on div "下一个" at bounding box center [826, 364] width 56 height 56
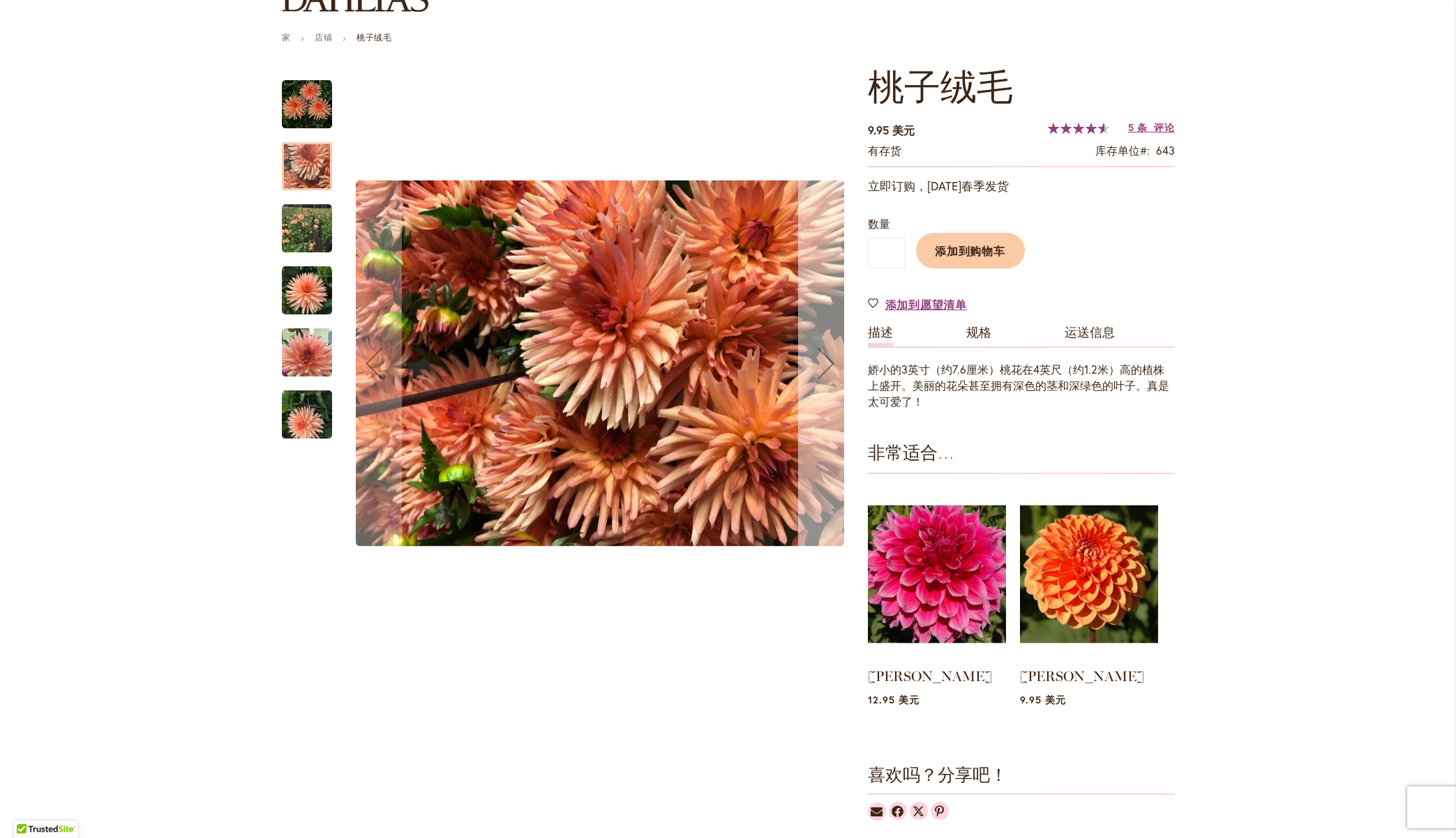
click at [824, 365] on div "下一个" at bounding box center [826, 364] width 56 height 56
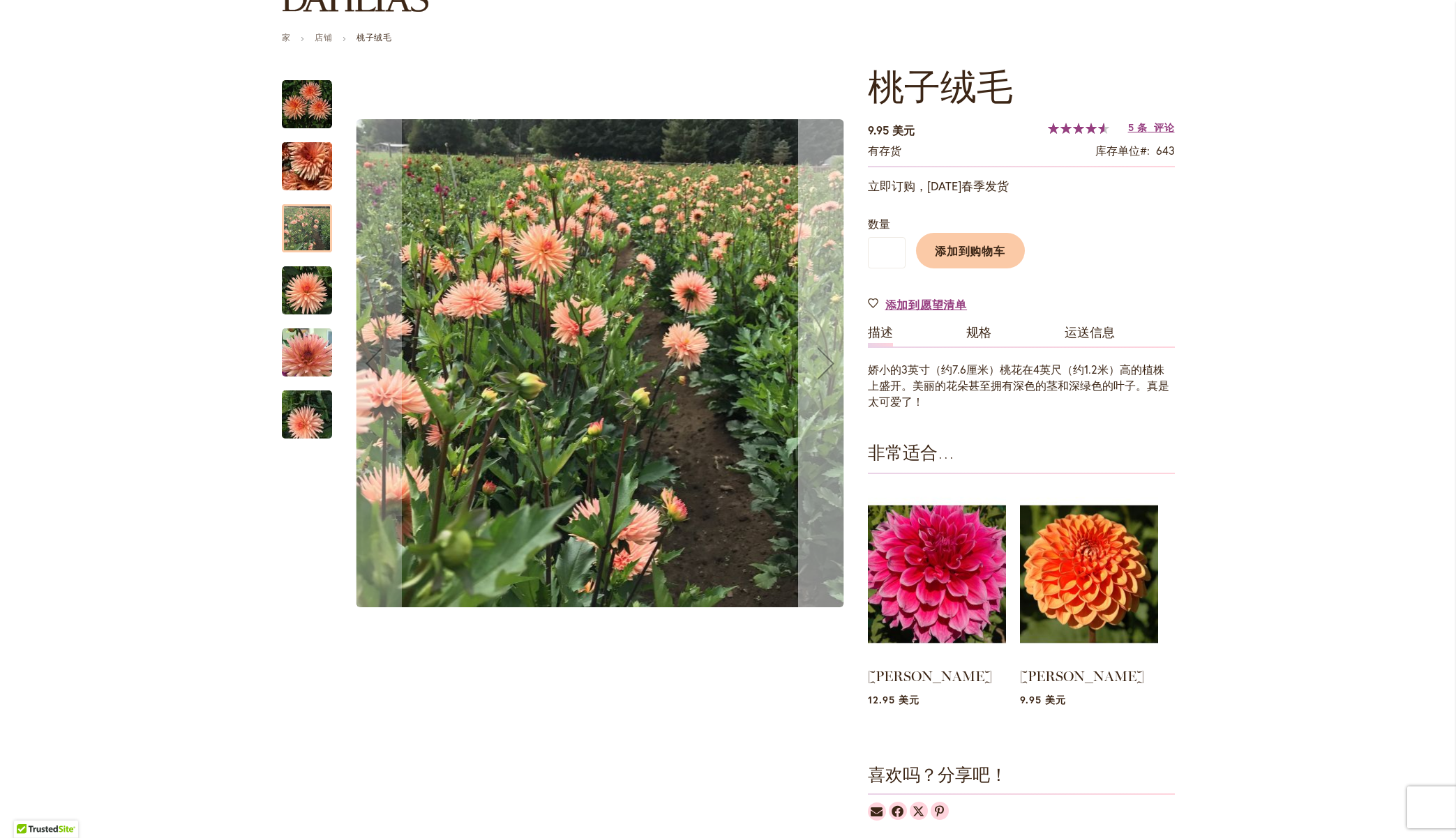
click at [824, 365] on div "下一个" at bounding box center [826, 364] width 56 height 56
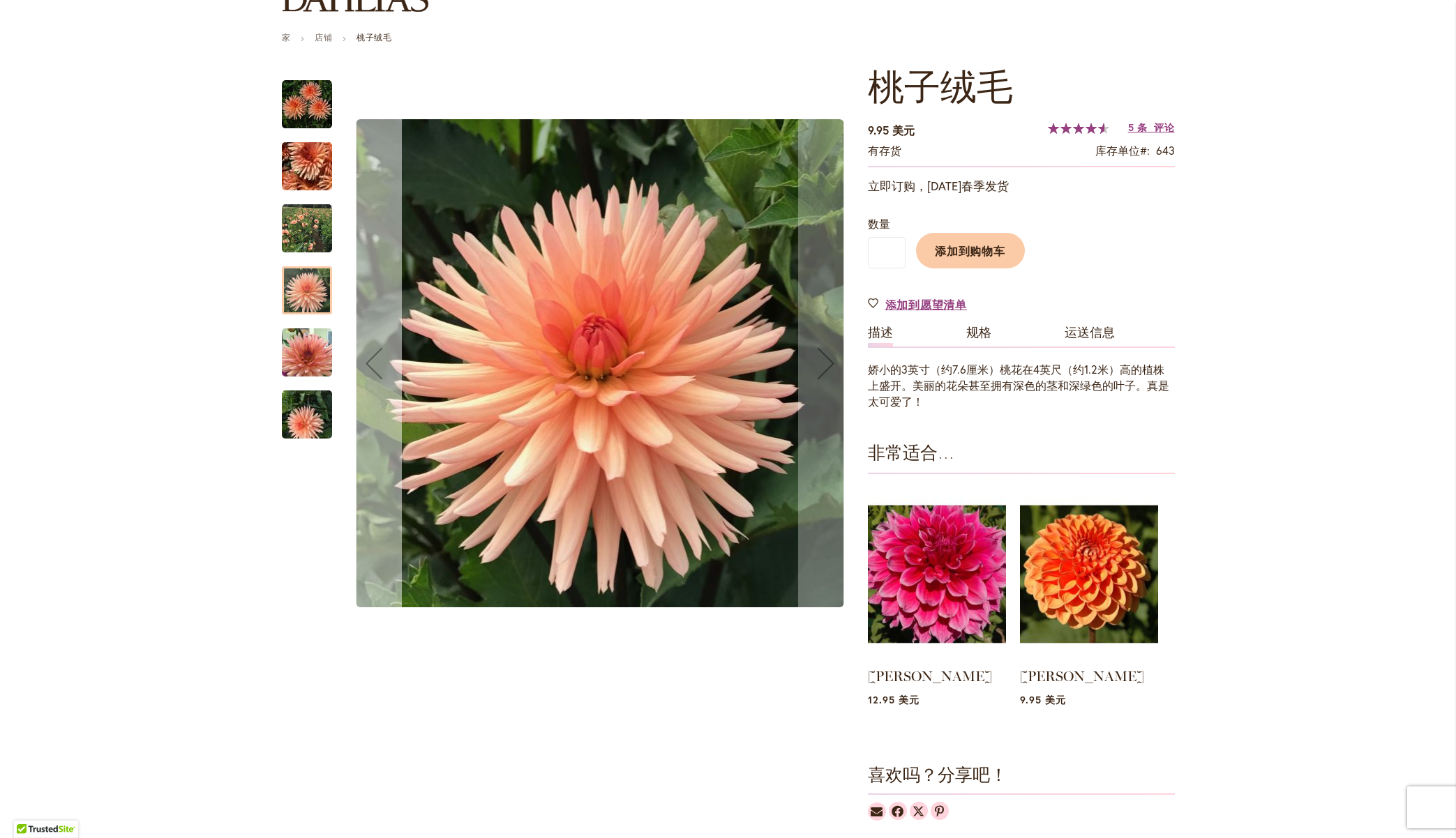
click at [376, 373] on div "以前的" at bounding box center [374, 364] width 56 height 56
